Goal: Task Accomplishment & Management: Use online tool/utility

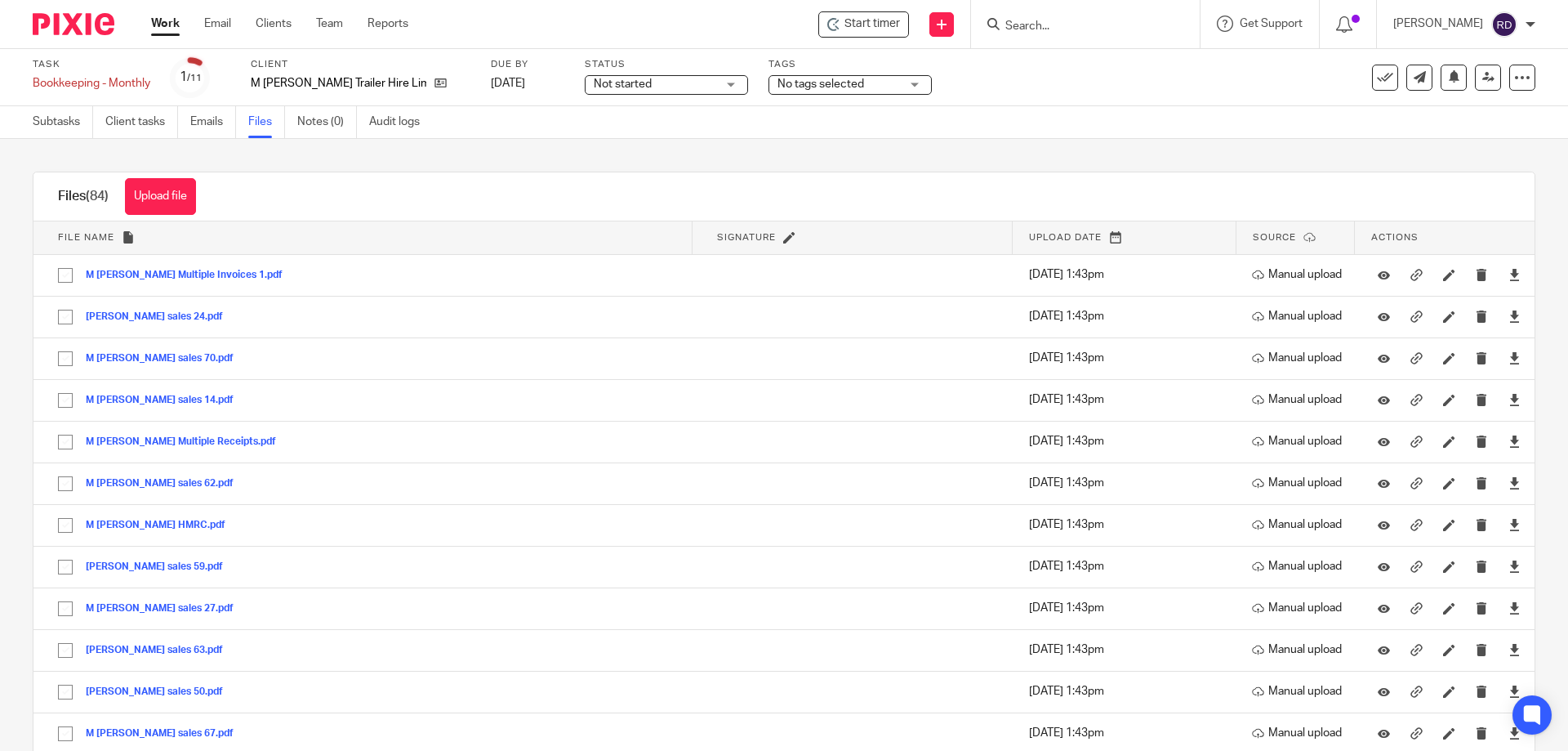
click at [1034, 25] on input "Search" at bounding box center [1077, 27] width 147 height 14
type input "simply"
click at [1190, 53] on link at bounding box center [1138, 70] width 276 height 38
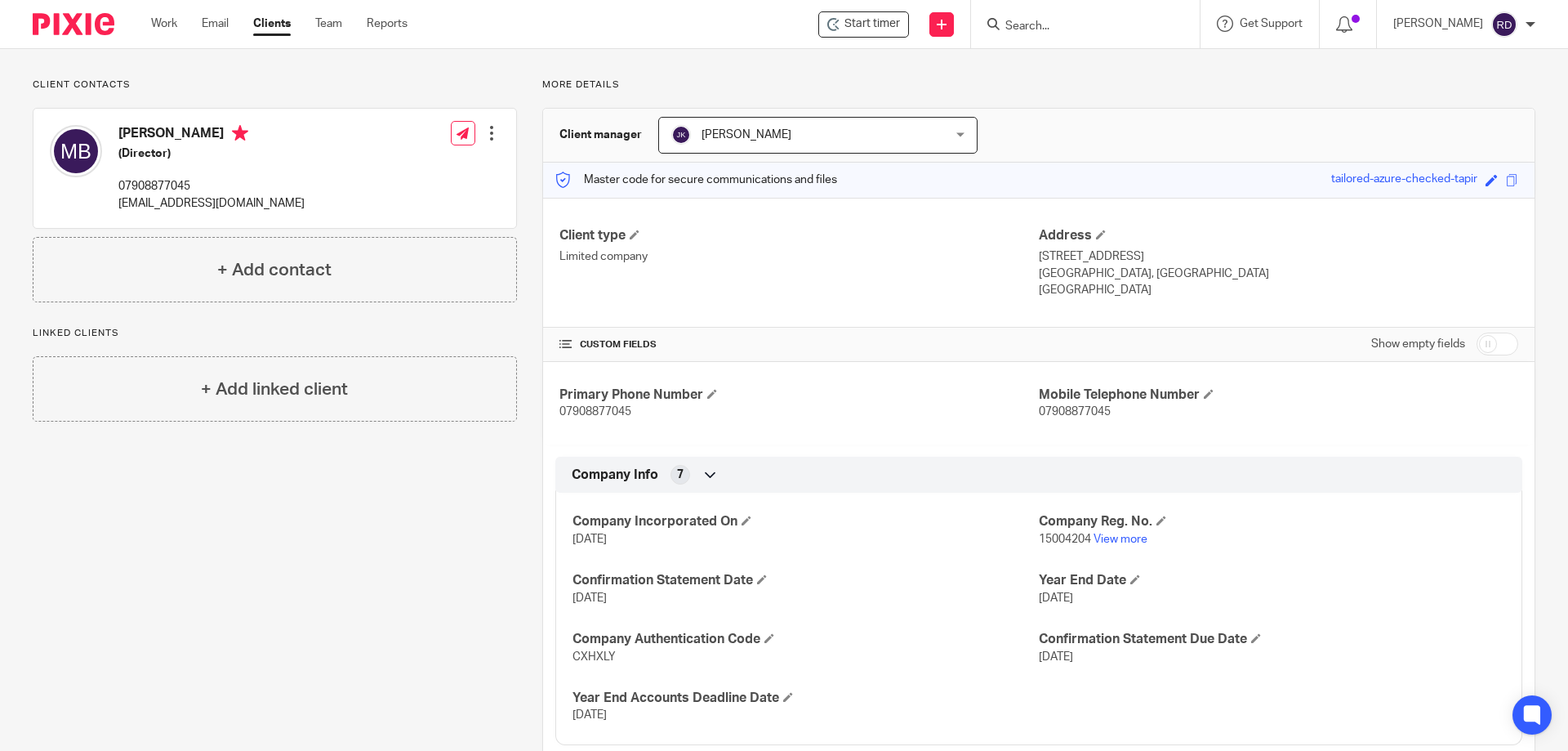
scroll to position [135, 0]
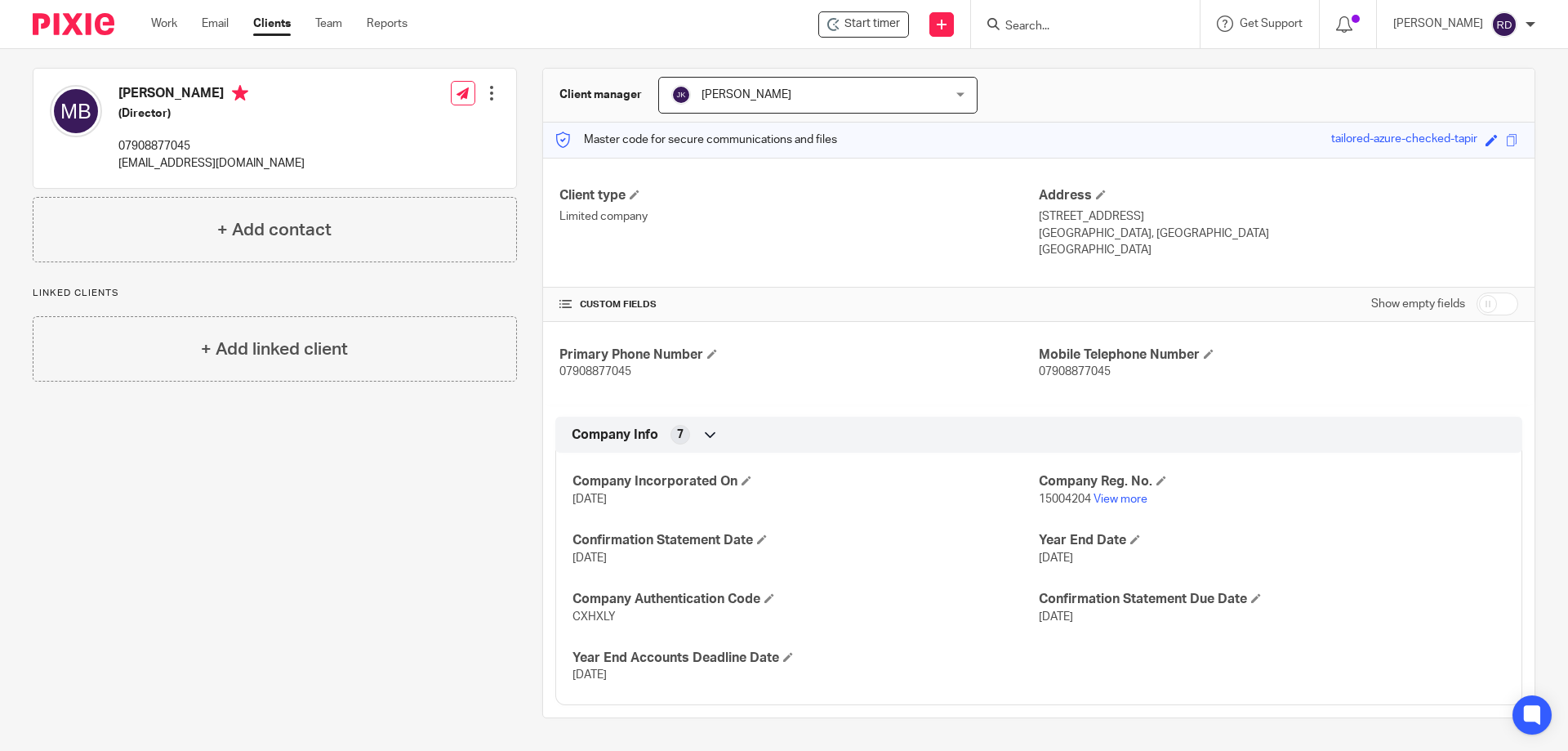
click at [1505, 23] on img at bounding box center [1504, 24] width 26 height 26
click at [1496, 91] on span "Email integration" at bounding box center [1483, 89] width 85 height 12
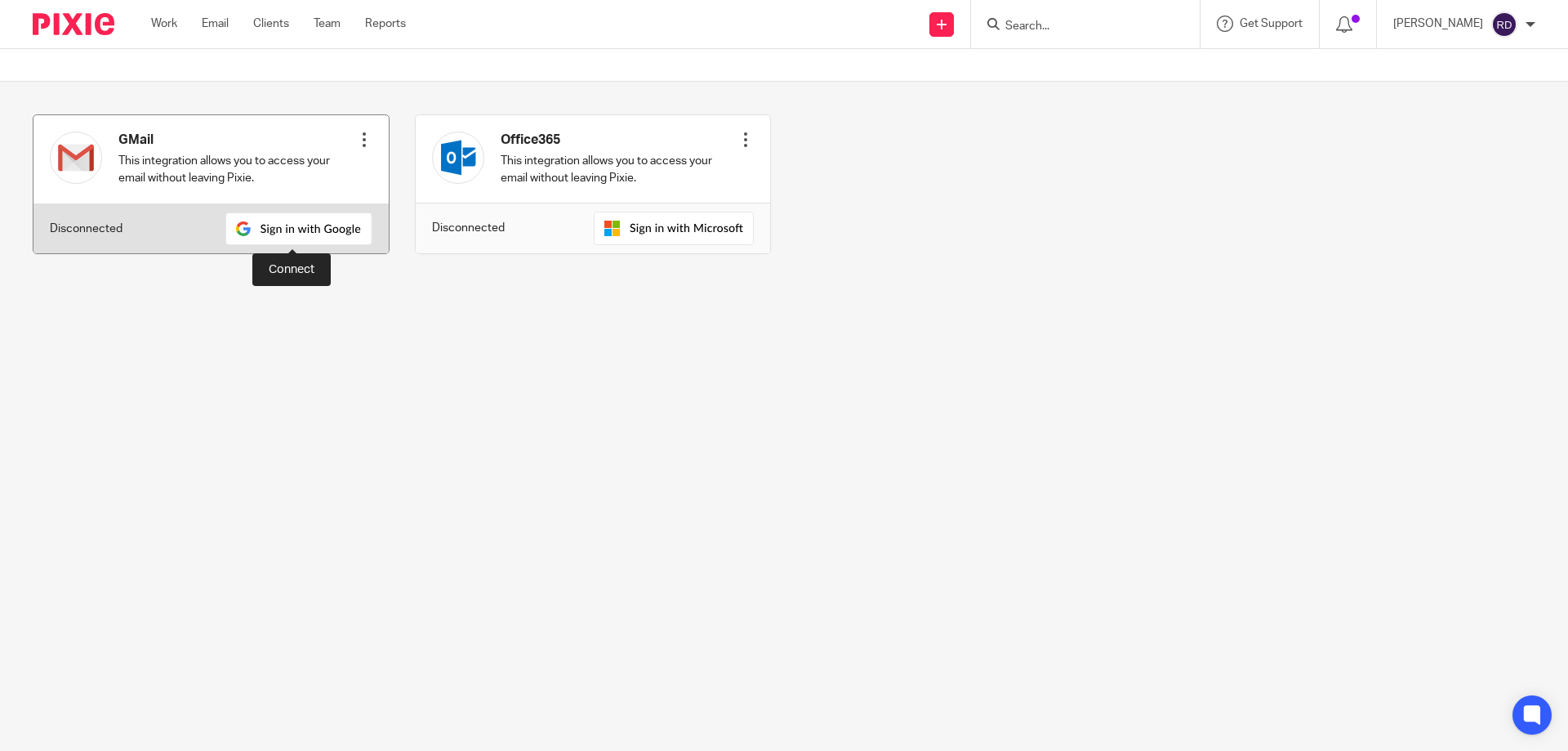
click at [291, 222] on img at bounding box center [299, 228] width 147 height 32
click at [340, 228] on img at bounding box center [299, 228] width 147 height 32
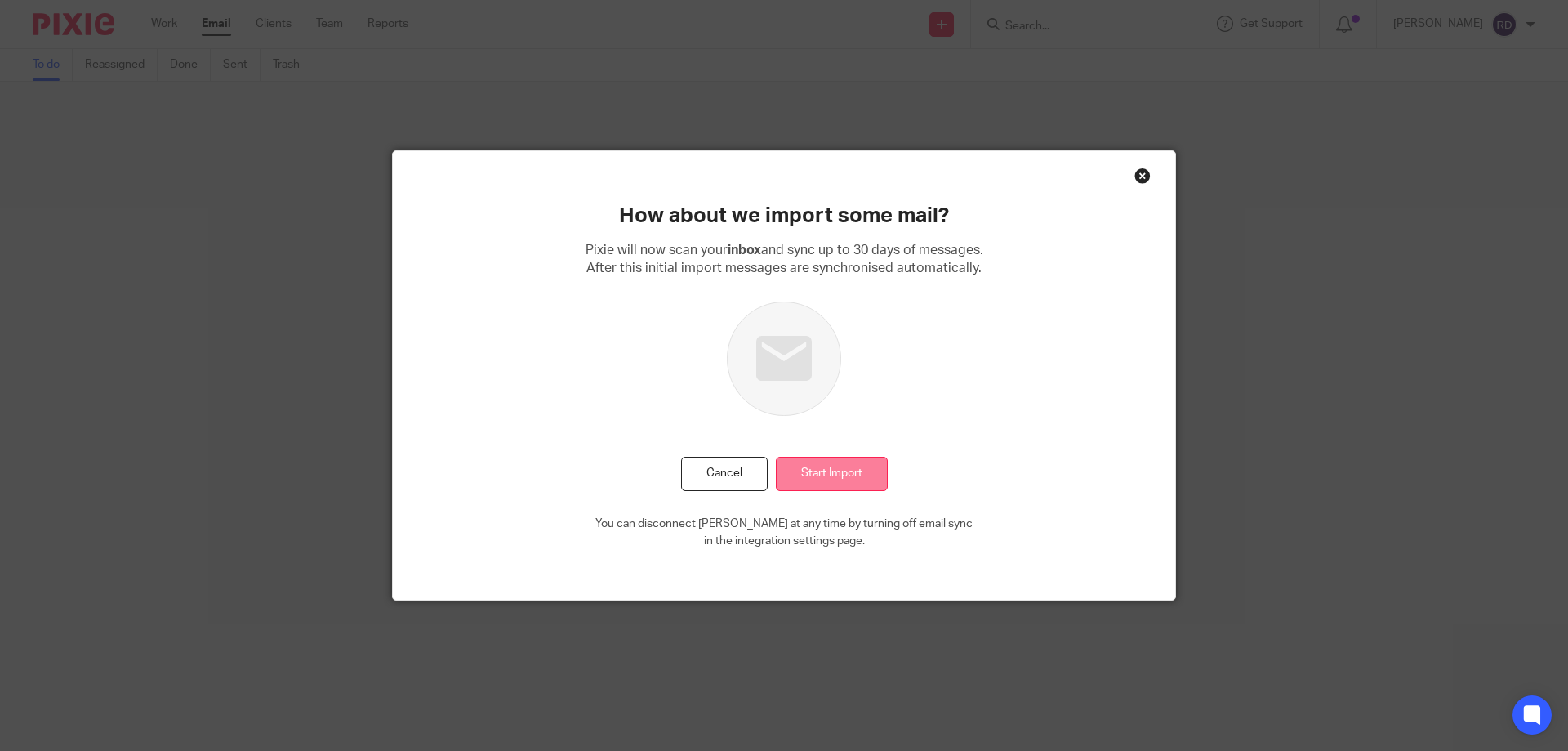
click at [841, 468] on input "Start Import" at bounding box center [831, 474] width 112 height 35
